Goal: Navigation & Orientation: Find specific page/section

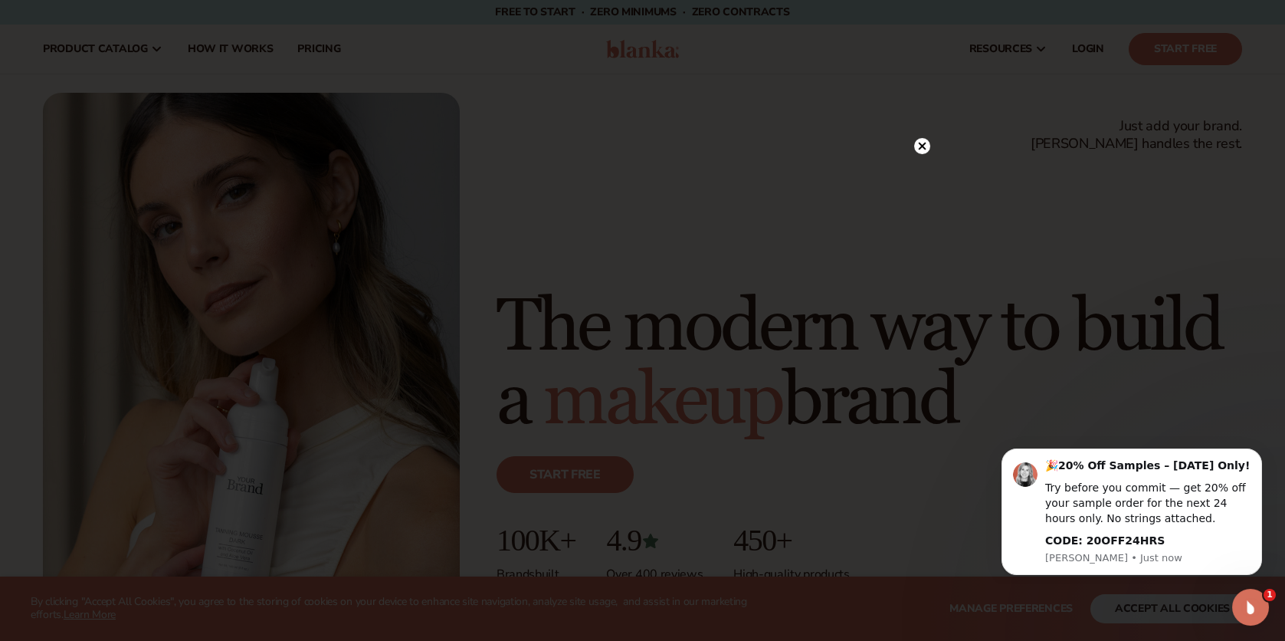
click at [924, 144] on circle at bounding box center [922, 146] width 16 height 16
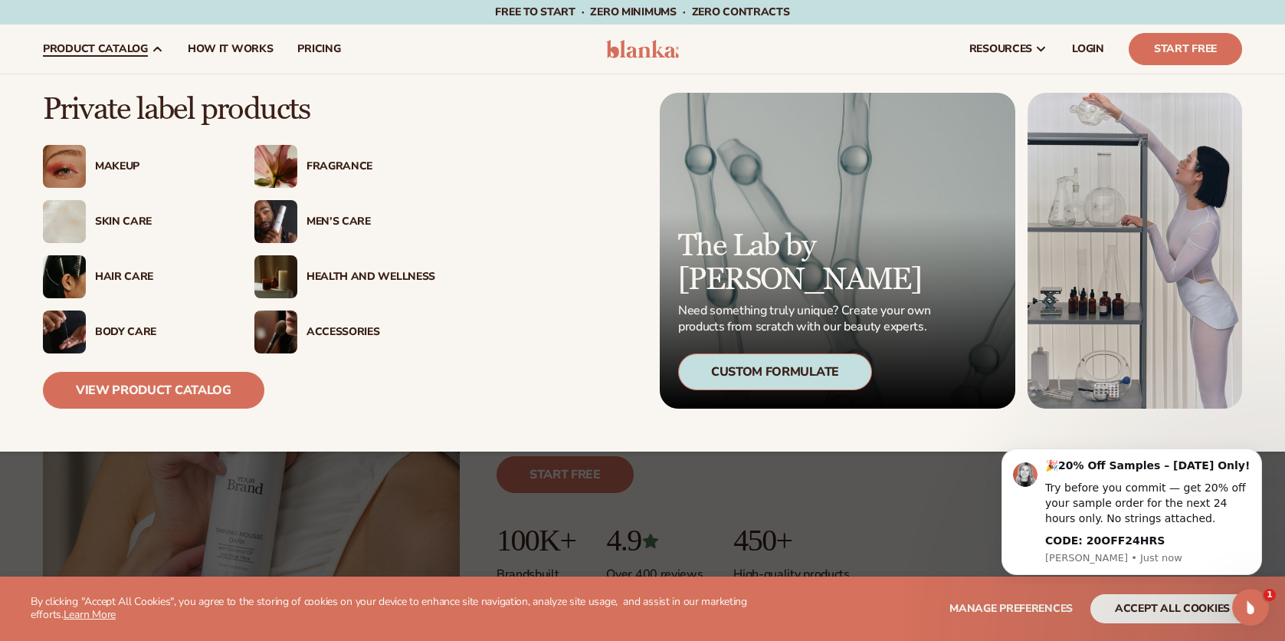
click at [154, 46] on icon at bounding box center [157, 49] width 12 height 12
click at [118, 217] on div "Skin Care" at bounding box center [159, 221] width 129 height 13
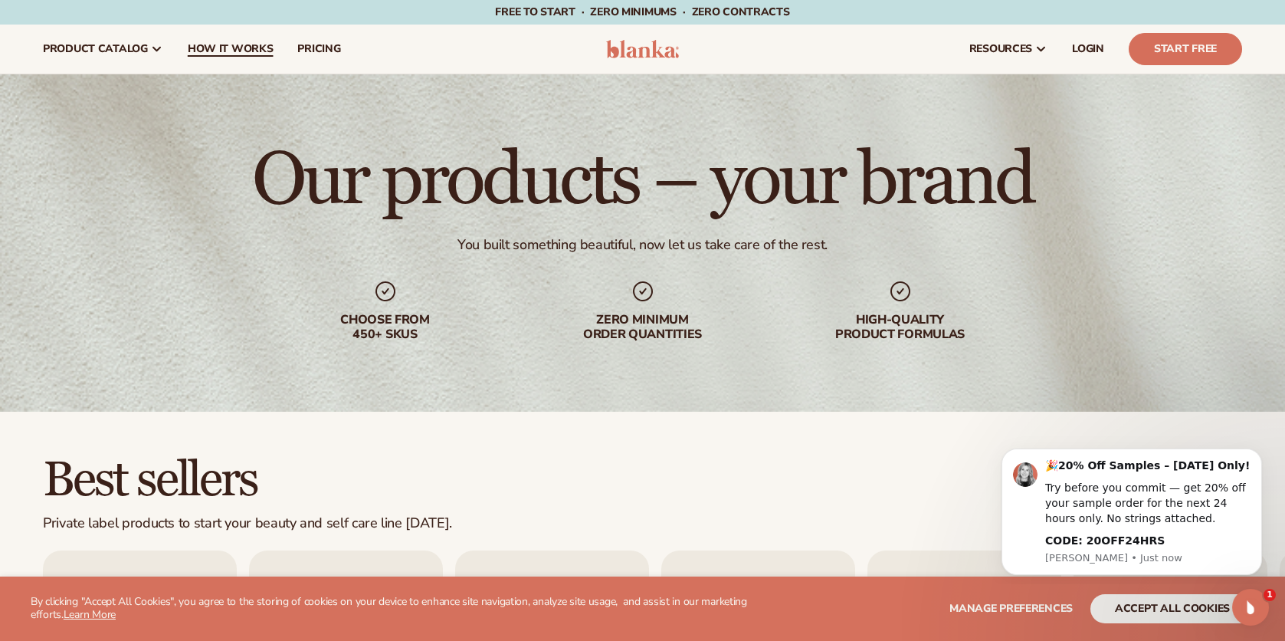
click at [253, 51] on span "How It Works" at bounding box center [231, 49] width 86 height 12
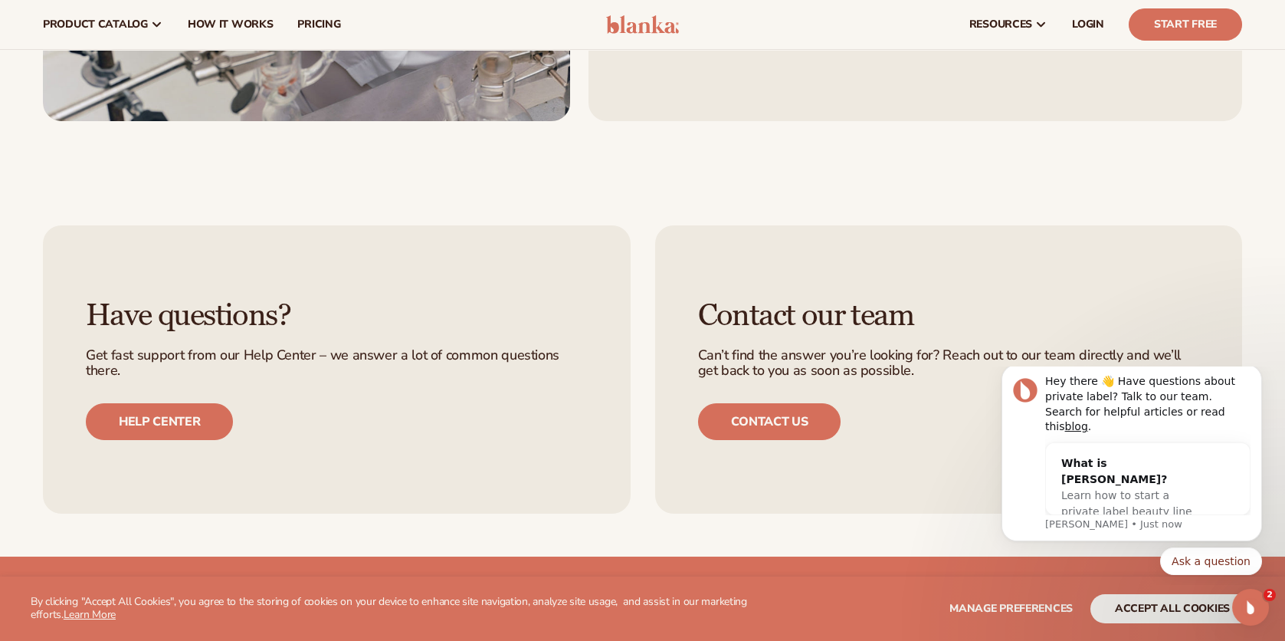
scroll to position [2912, 0]
